Goal: Task Accomplishment & Management: Manage account settings

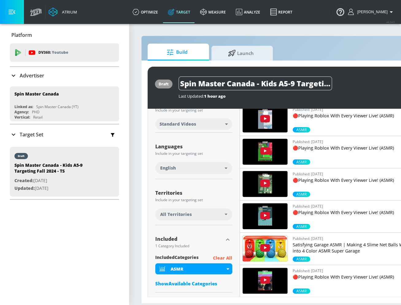
scroll to position [83, 0]
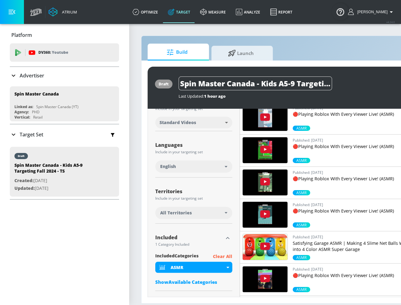
click at [190, 281] on div "Show Available Categories" at bounding box center [193, 282] width 77 height 6
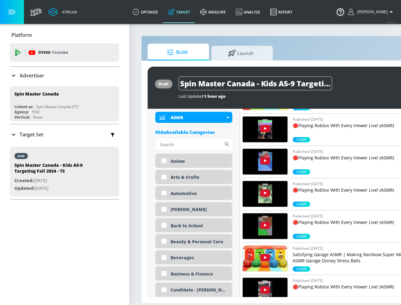
scroll to position [202, 0]
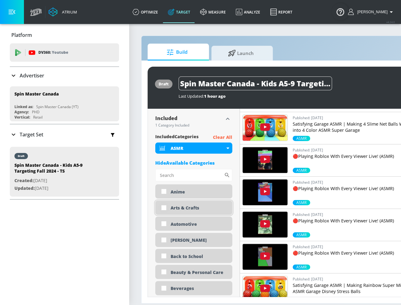
click at [163, 205] on input "checkbox" at bounding box center [163, 207] width 11 height 11
checkbox input "true"
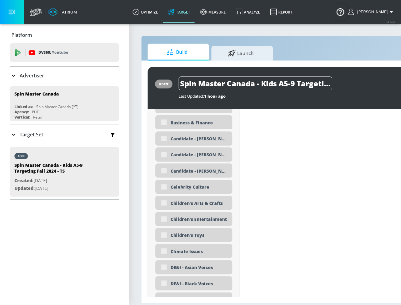
scroll to position [398, 0]
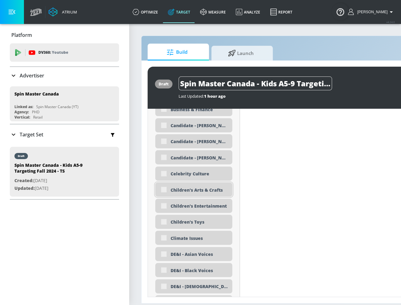
click at [162, 192] on div "Children's Arts & Crafts" at bounding box center [193, 189] width 77 height 14
click at [165, 191] on div "Children's Arts & Crafts" at bounding box center [193, 189] width 77 height 14
click at [164, 190] on div "Children's Arts & Crafts" at bounding box center [193, 189] width 77 height 14
click at [163, 186] on div "Children's Arts & Crafts" at bounding box center [193, 189] width 77 height 14
click at [165, 187] on div "Children's Arts & Crafts" at bounding box center [193, 189] width 77 height 14
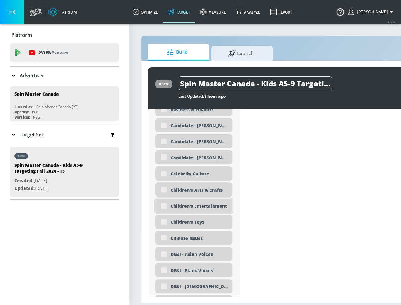
click at [164, 206] on div "Children's Entertainment" at bounding box center [193, 205] width 77 height 14
click at [167, 223] on div "Children's Toys" at bounding box center [193, 221] width 77 height 14
click at [162, 206] on div "Children's Entertainment" at bounding box center [193, 205] width 77 height 14
click at [164, 189] on div "Children's Arts & Crafts" at bounding box center [193, 189] width 77 height 14
click at [164, 205] on div "Children's Entertainment" at bounding box center [193, 205] width 77 height 14
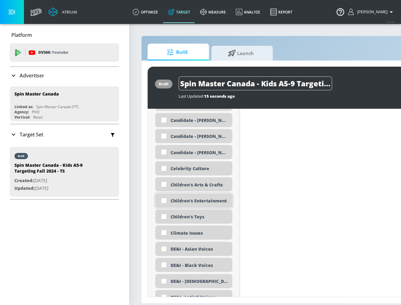
scroll to position [393, 0]
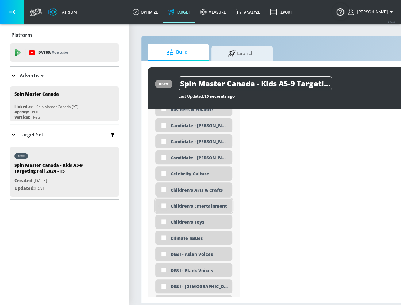
click at [169, 203] on input "checkbox" at bounding box center [163, 205] width 11 height 11
checkbox input "true"
click at [163, 189] on input "checkbox" at bounding box center [163, 189] width 11 height 11
checkbox input "true"
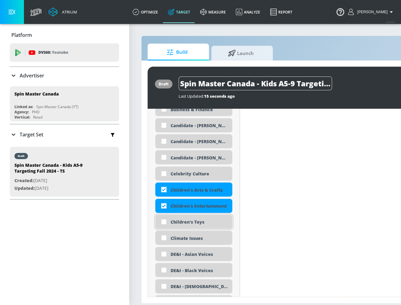
click at [163, 221] on input "checkbox" at bounding box center [163, 221] width 11 height 11
checkbox input "true"
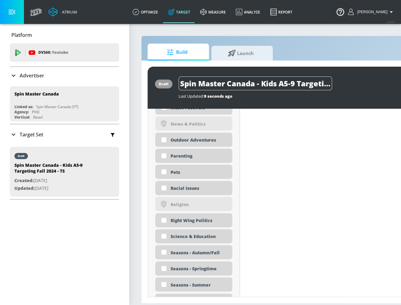
scroll to position [1435, 0]
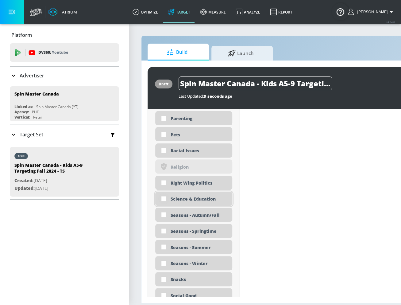
click at [162, 199] on input "checkbox" at bounding box center [163, 198] width 11 height 11
checkbox input "true"
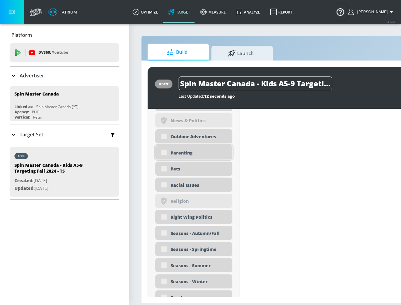
scroll to position [1418, 0]
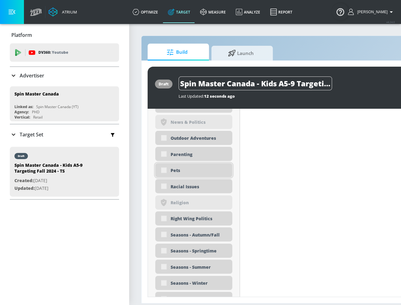
click at [162, 171] on div "Pets" at bounding box center [193, 170] width 77 height 14
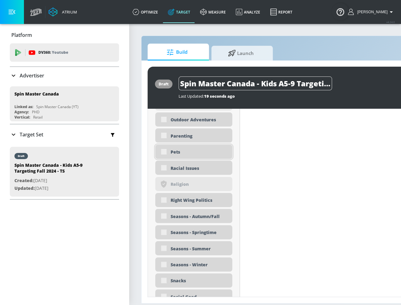
scroll to position [1441, 0]
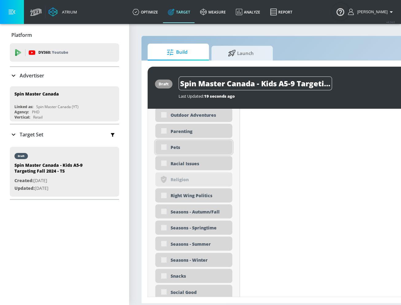
click at [164, 145] on div "Pets" at bounding box center [193, 147] width 77 height 14
click at [162, 145] on div "Pets" at bounding box center [193, 147] width 77 height 14
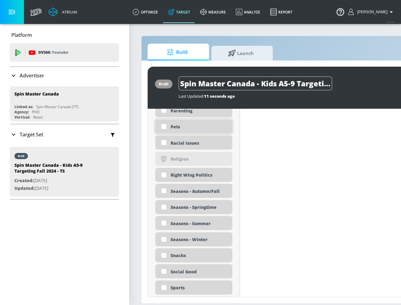
scroll to position [1459, 0]
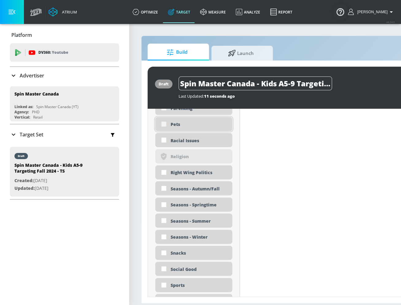
click at [163, 125] on input "checkbox" at bounding box center [163, 123] width 11 height 11
checkbox input "true"
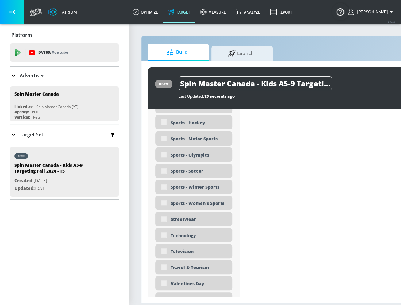
scroll to position [1737, 0]
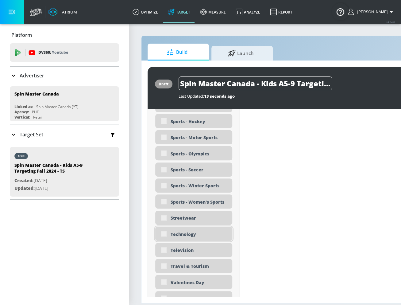
click at [164, 232] on div "Technology" at bounding box center [193, 233] width 77 height 14
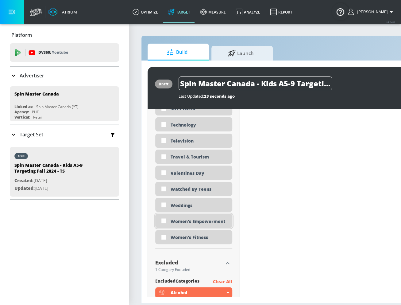
scroll to position [1836, 0]
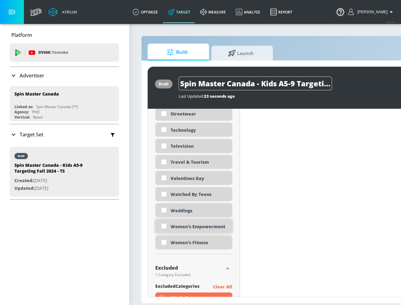
click at [161, 228] on input "checkbox" at bounding box center [163, 225] width 11 height 11
checkbox input "true"
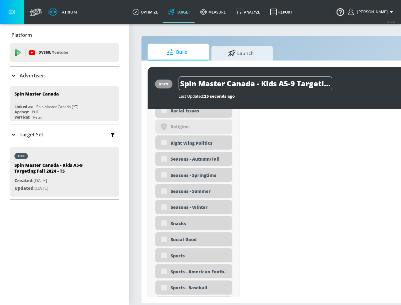
scroll to position [1502, 0]
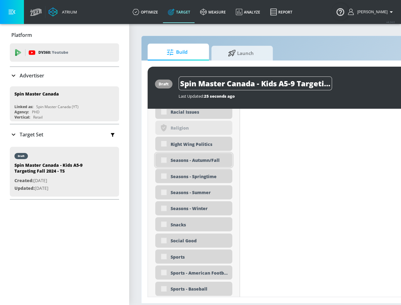
click at [166, 160] on div "Seasons - Autumn/Fall" at bounding box center [193, 160] width 77 height 14
click at [163, 160] on div "Seasons - Autumn/Fall" at bounding box center [193, 160] width 77 height 14
click at [166, 159] on div "Seasons - Autumn/Fall" at bounding box center [193, 160] width 77 height 14
click at [163, 159] on div "Seasons - Autumn/Fall" at bounding box center [193, 160] width 77 height 14
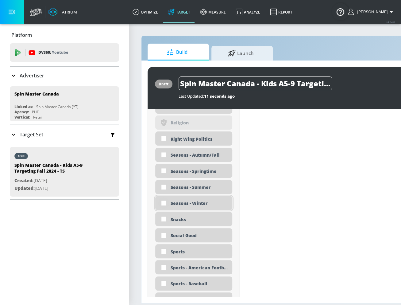
scroll to position [1497, 0]
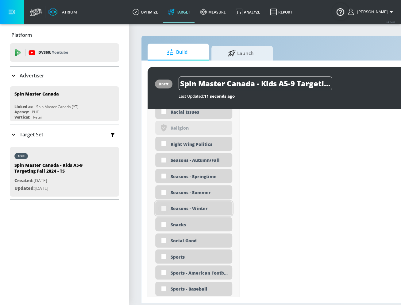
click at [163, 209] on input "checkbox" at bounding box center [163, 207] width 11 height 11
checkbox input "true"
click at [163, 159] on input "checkbox" at bounding box center [163, 159] width 11 height 11
checkbox input "true"
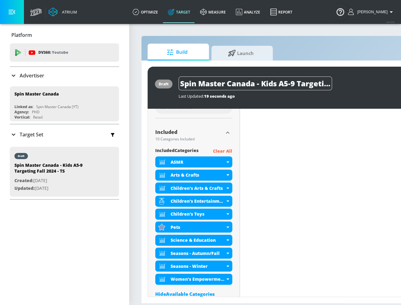
scroll to position [193, 0]
click at [226, 132] on icon "button" at bounding box center [227, 132] width 7 height 7
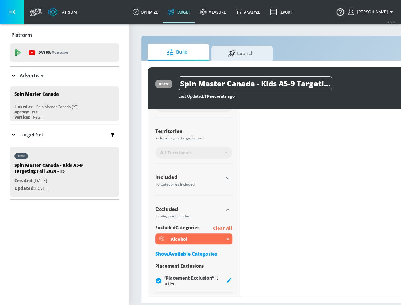
scroll to position [148, 0]
click at [229, 209] on icon "button" at bounding box center [227, 209] width 7 height 7
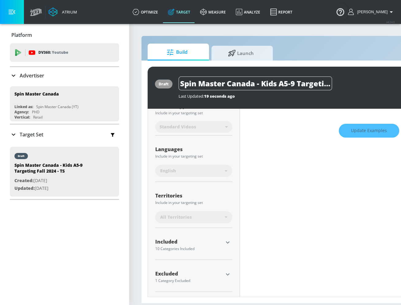
scroll to position [83, 0]
click at [225, 274] on icon "button" at bounding box center [227, 274] width 7 height 7
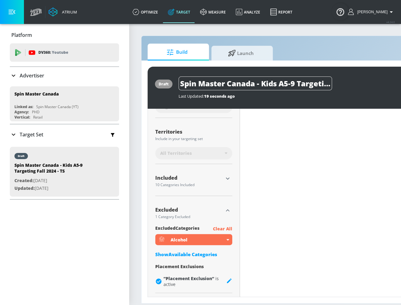
scroll to position [148, 0]
click at [190, 252] on div "Show Available Categories" at bounding box center [193, 254] width 77 height 6
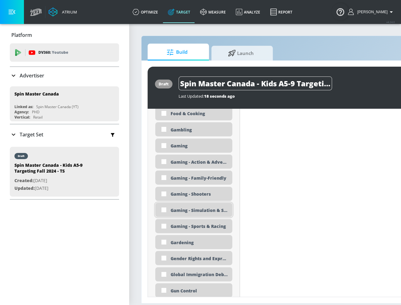
scroll to position [752, 0]
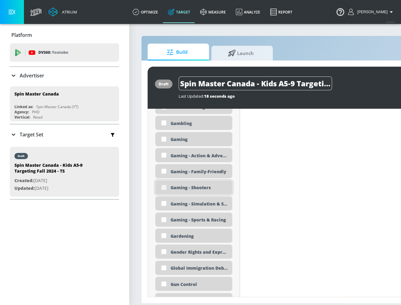
click at [163, 187] on input "checkbox" at bounding box center [163, 187] width 11 height 11
checkbox input "true"
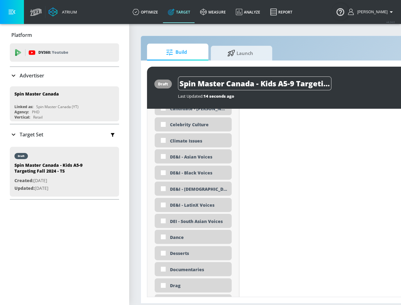
scroll to position [383, 0]
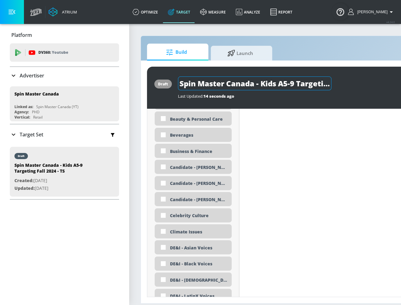
click at [234, 82] on input "Spin Master Canada - Kids A5-9 Targeting Fall 2024 - TS" at bounding box center [254, 83] width 153 height 14
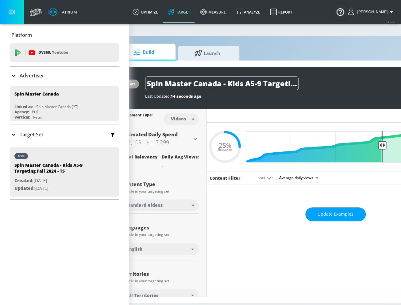
scroll to position [0, 115]
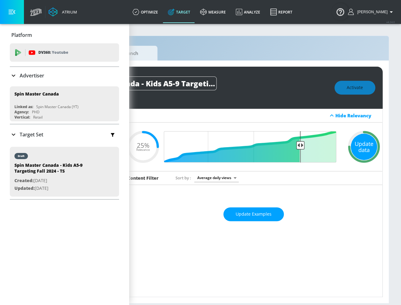
click at [363, 142] on div "Update data" at bounding box center [364, 146] width 26 height 26
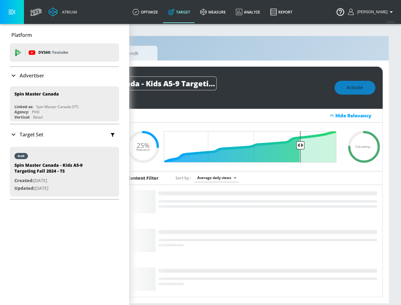
click at [359, 88] on div "Activate" at bounding box center [354, 88] width 41 height 14
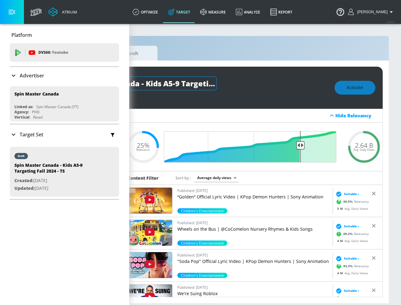
click at [189, 89] on input "Spin Master Canada - Kids A5-9 Targeting Fall 2024 - TS" at bounding box center [139, 83] width 153 height 14
click at [336, 89] on button "Activate" at bounding box center [354, 88] width 41 height 14
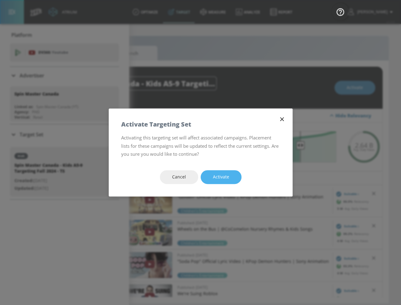
click at [232, 175] on button "Activate" at bounding box center [221, 177] width 41 height 14
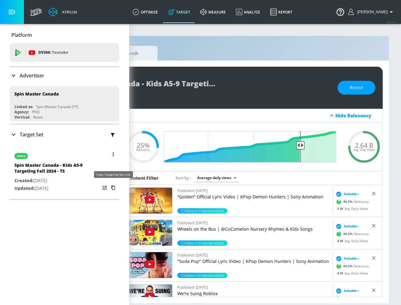
click at [111, 185] on icon "button" at bounding box center [113, 187] width 4 height 5
click at [113, 154] on icon "button" at bounding box center [113, 154] width 1 height 4
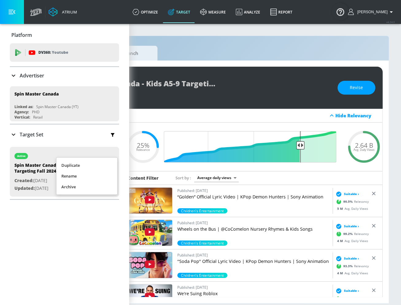
click at [100, 162] on li "Duplicate" at bounding box center [86, 165] width 61 height 11
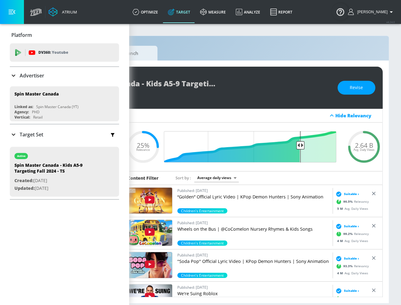
click at [14, 133] on icon at bounding box center [13, 134] width 7 height 7
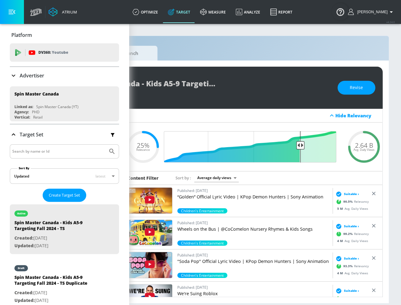
drag, startPoint x: 65, startPoint y: 287, endPoint x: 88, endPoint y: 201, distance: 88.8
click at [65, 289] on p "Created: [DATE]" at bounding box center [57, 293] width 86 height 8
type input "Spin Master Canada - Kids A5-9 Targeting Fall 2024 - TS Duplicate"
type input "0.05"
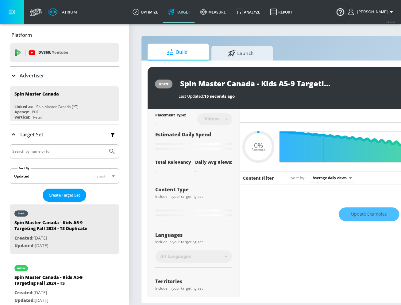
click at [252, 85] on input "Spin Master Canada - Kids A5-9 Targeting Fall 2024 - TS Duplicate" at bounding box center [255, 83] width 153 height 14
click at [282, 83] on input "Spin Master Canada - Kids A5-9 Targeting Fall 2024 - TS Duplicate" at bounding box center [255, 83] width 153 height 14
drag, startPoint x: 284, startPoint y: 84, endPoint x: 356, endPoint y: 83, distance: 71.8
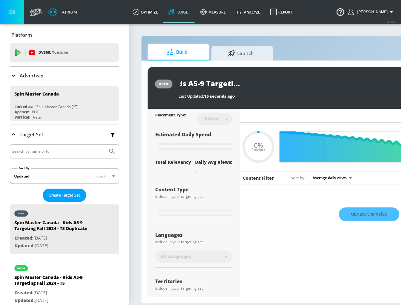
click at [356, 83] on div "Spin Master Canada - Kids A5-9 Targeting Fall 2024 - TS Duplicate" at bounding box center [311, 83] width 265 height 14
type input "Spin Master Canada - Kids A5-9 Targeting Fall 2024 - C"
type input "0.05"
type input "Spin Master Canada - Kids A5-9 Targeting Fall 2024 - CT"
type input "0.05"
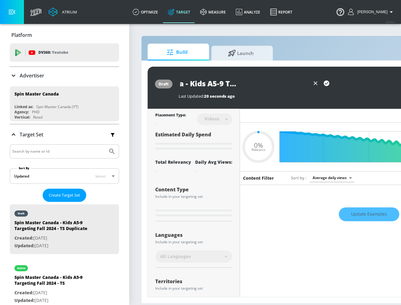
scroll to position [0, 75]
type input "Spin Master Canada - Kids A5-9 Targeting Fall 2024 - CT"
click at [328, 83] on icon "button" at bounding box center [327, 83] width 6 height 6
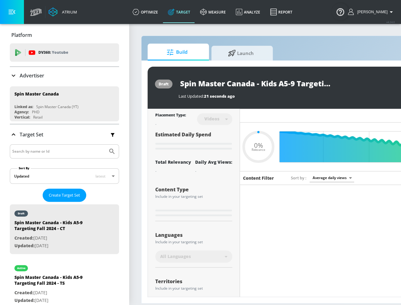
type input "0.05"
type input "Spin Master Canada - Kids A5-9 Targeting Fall 2024 - TS Duplicate"
type input "0.25"
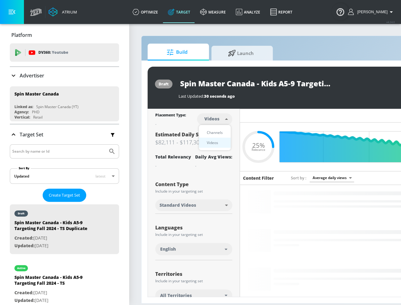
click at [210, 121] on body "Atrium optimize Target measure Analyze Report optimize Target measure Analyze R…" at bounding box center [200, 152] width 401 height 305
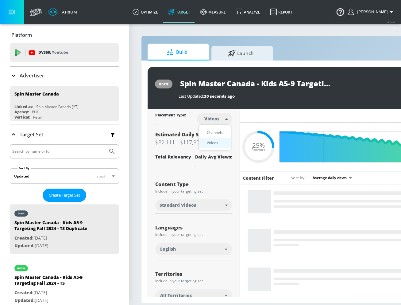
click at [214, 133] on div "Channels" at bounding box center [215, 132] width 22 height 6
type input "channels"
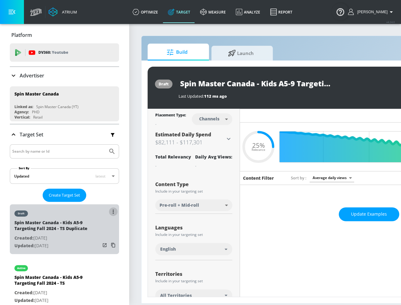
click at [114, 209] on button "list of Target Set" at bounding box center [113, 211] width 9 height 9
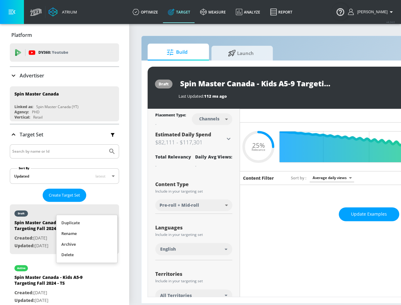
click at [99, 237] on li "Rename" at bounding box center [86, 233] width 61 height 11
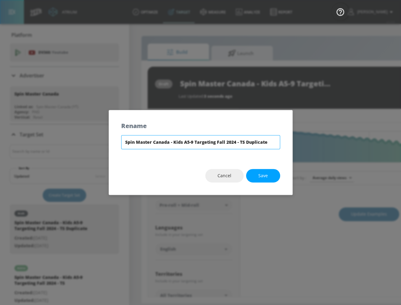
drag, startPoint x: 239, startPoint y: 142, endPoint x: 369, endPoint y: 139, distance: 130.1
click at [369, 139] on div "Rename Spin Master Canada - Kids A5-9 Targeting Fall 2024 - TS Duplicate Cancel…" at bounding box center [200, 152] width 401 height 305
click at [250, 141] on input "Spin Master Canada - Kids A5-9 Targeting Fall 2024 - TS Duplicate" at bounding box center [200, 142] width 159 height 14
drag, startPoint x: 269, startPoint y: 142, endPoint x: 241, endPoint y: 142, distance: 28.2
click at [241, 142] on input "Spin Master Canada - Kids A5-9 Targeting Fall 2024 - TS Duplicate" at bounding box center [200, 142] width 159 height 14
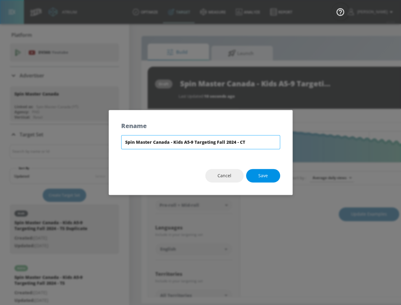
type input "Spin Master Canada - Kids A5-9 Targeting Fall 2024 - CT"
click at [270, 176] on button "Save" at bounding box center [263, 176] width 34 height 14
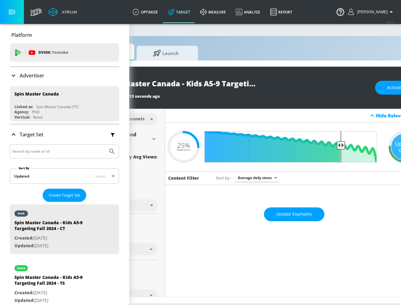
scroll to position [0, 115]
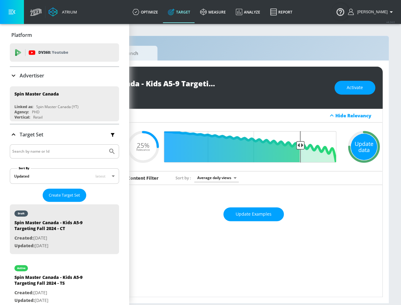
click at [356, 146] on div "Update data" at bounding box center [364, 146] width 26 height 26
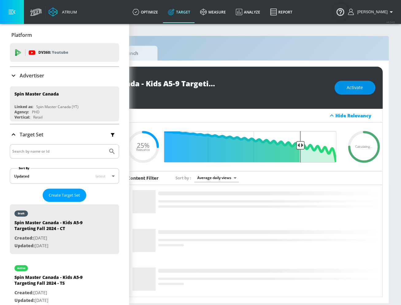
click at [356, 84] on span "Activate" at bounding box center [355, 88] width 16 height 8
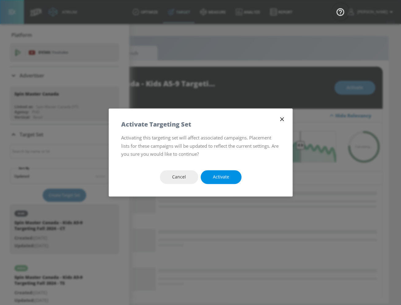
click at [231, 179] on button "Activate" at bounding box center [221, 177] width 41 height 14
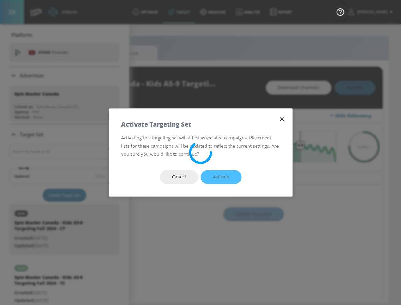
type input "Spin Master Canada - Kids A5-9 Targeting Fall 2024 - TS Duplicate"
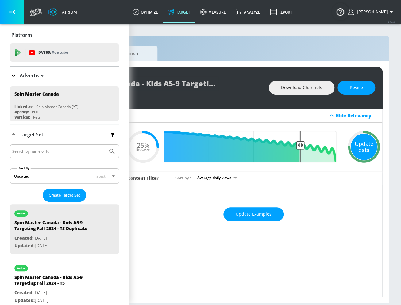
click at [371, 148] on div "Update data" at bounding box center [364, 146] width 26 height 26
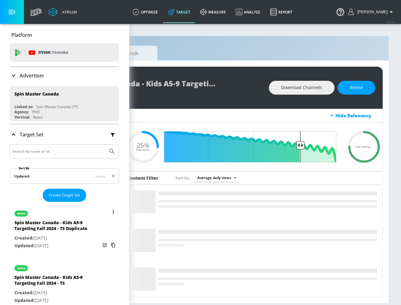
click at [115, 208] on button "list of Target Set" at bounding box center [113, 211] width 9 height 9
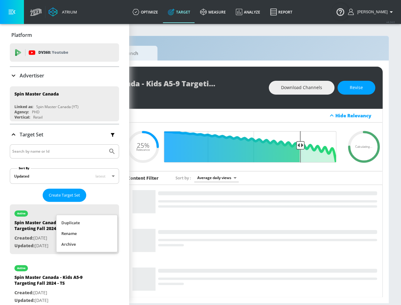
click at [90, 229] on li "Rename" at bounding box center [86, 233] width 61 height 11
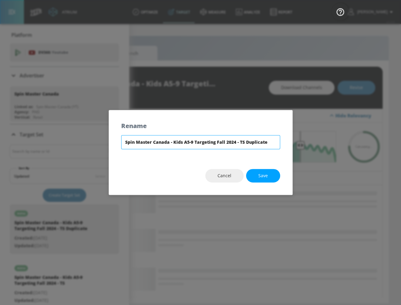
drag, startPoint x: 238, startPoint y: 143, endPoint x: 329, endPoint y: 141, distance: 91.1
click at [329, 141] on div "Rename Spin Master Canada - Kids A5-9 Targeting Fall 2024 - TS Duplicate Cancel…" at bounding box center [200, 152] width 401 height 305
type input "Spin Master Canada - Kids A5-9 Targeting Fall 2024 - CT"
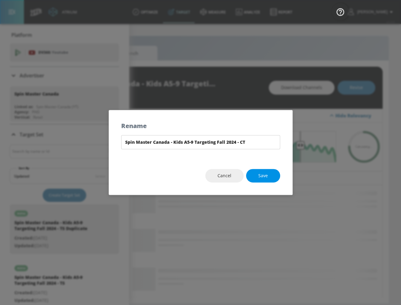
click at [261, 175] on span "Save" at bounding box center [263, 176] width 10 height 8
type input "Spin Master Canada - Kids A5-9 Targeting Fall 2024 - CT"
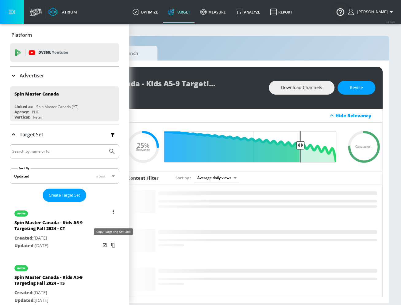
click at [115, 243] on icon "list of Target Set" at bounding box center [113, 245] width 4 height 5
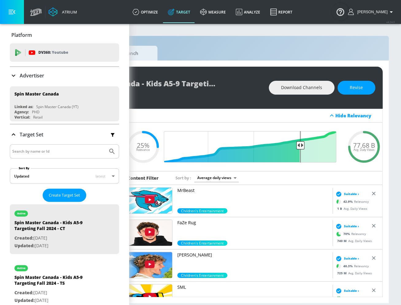
click at [208, 116] on div "Hide Relevancy" at bounding box center [254, 116] width 258 height 14
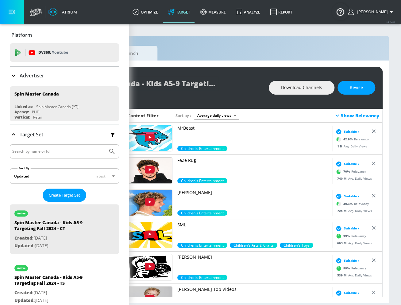
click at [9, 19] on button "button" at bounding box center [12, 12] width 24 height 24
